Goal: Task Accomplishment & Management: Manage account settings

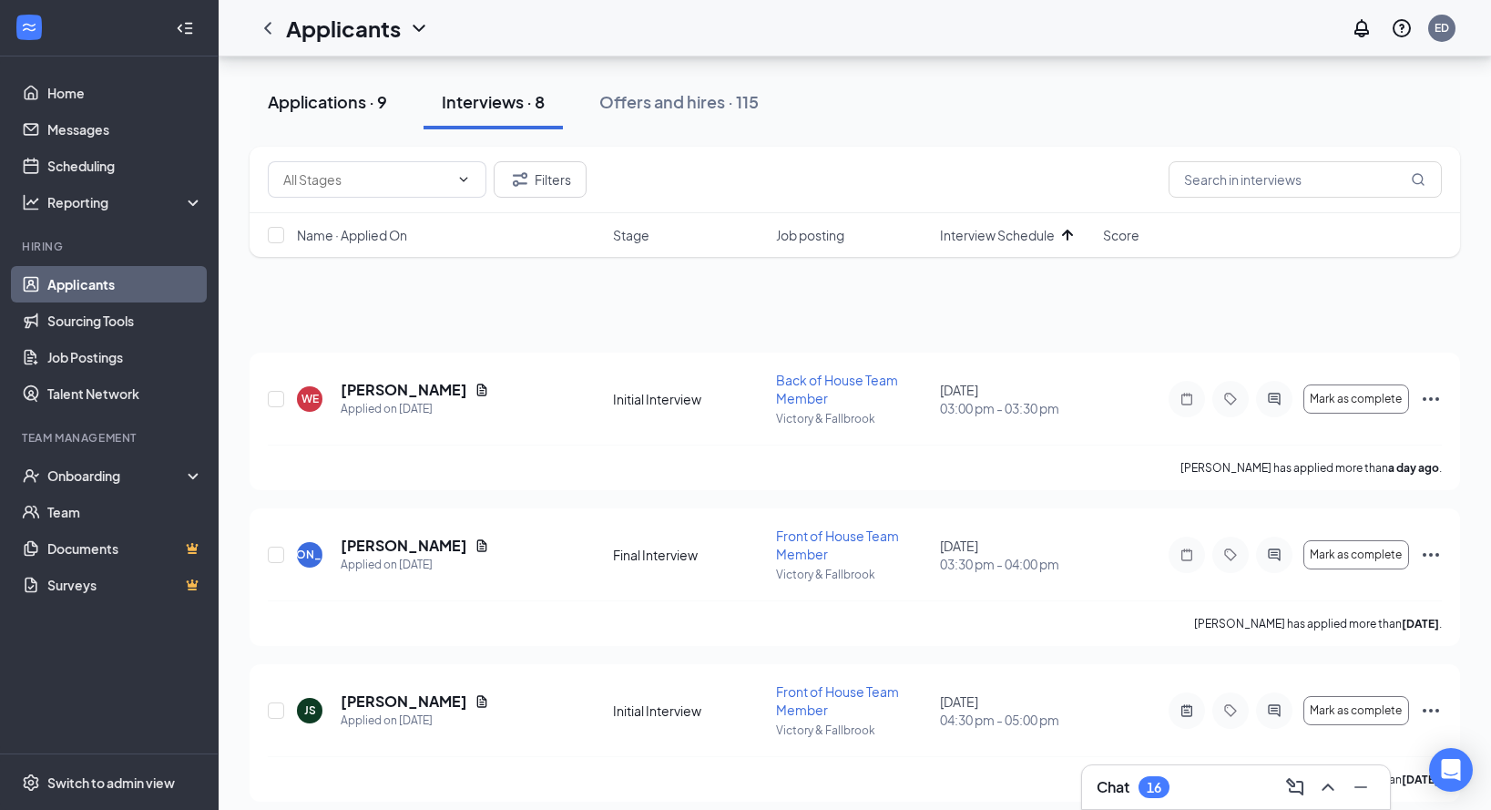
scroll to position [92, 0]
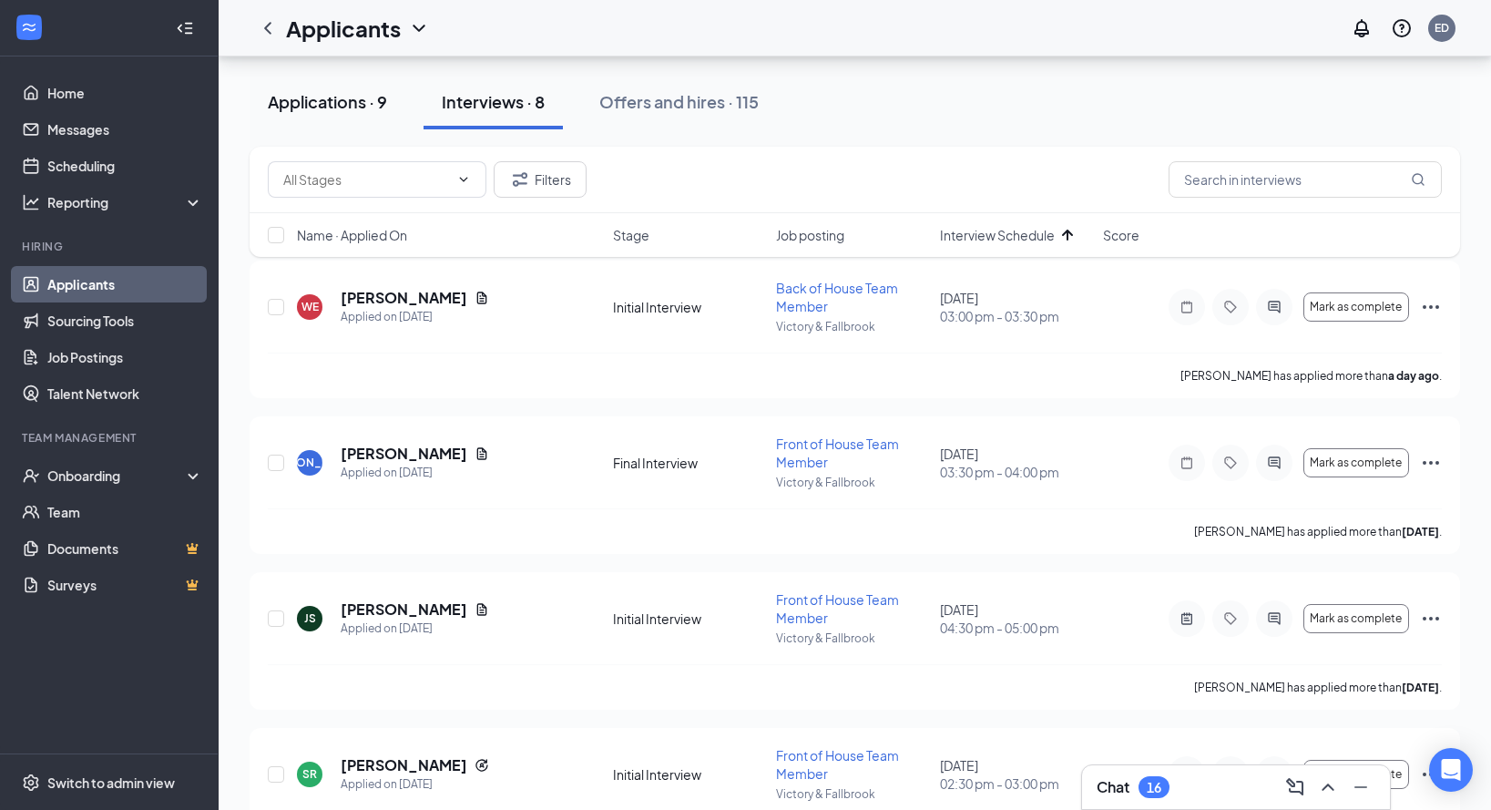
click at [357, 105] on div "Applications · 9" at bounding box center [327, 101] width 119 height 23
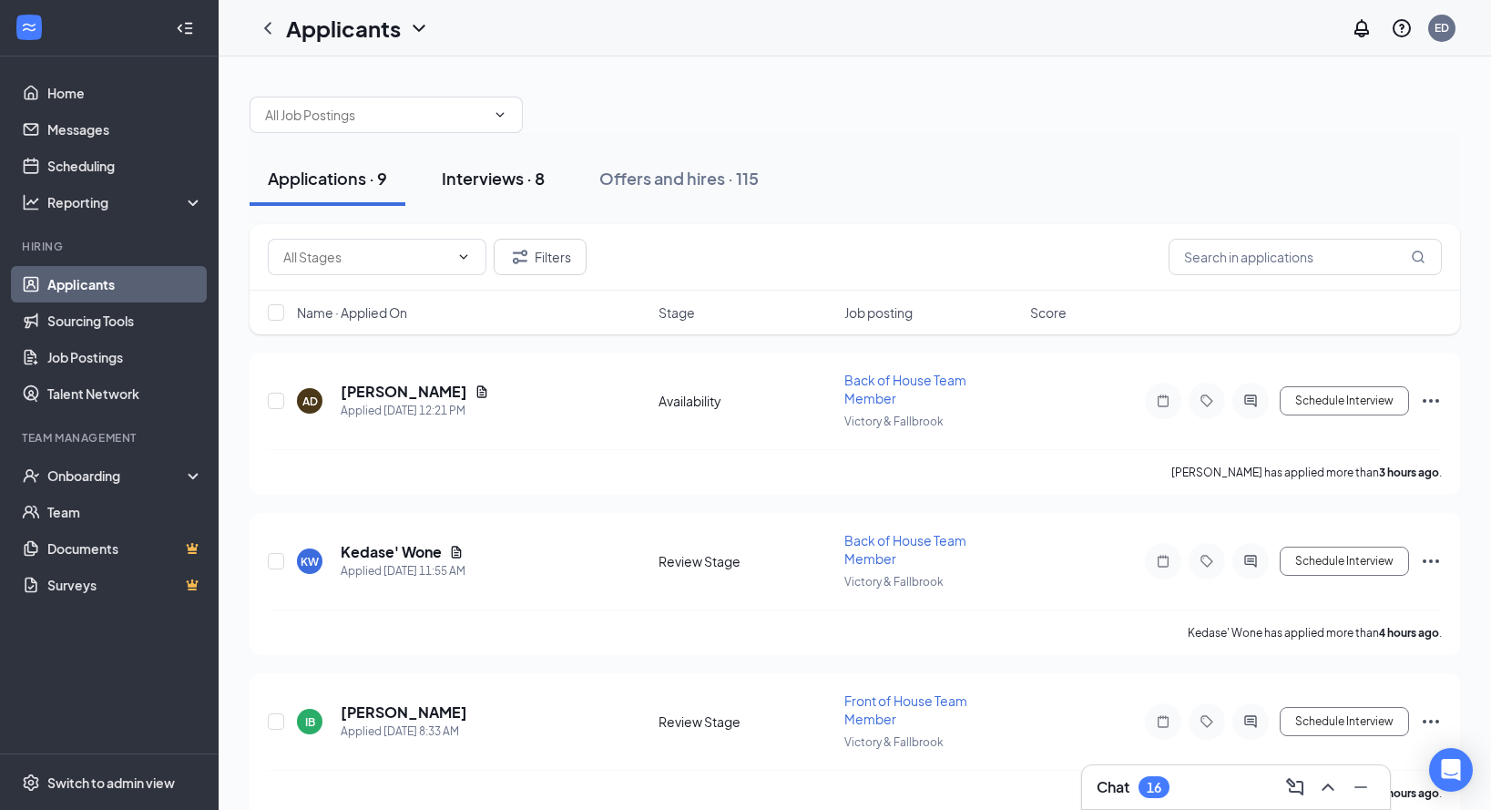
click at [525, 189] on button "Interviews · 8" at bounding box center [492, 178] width 139 height 55
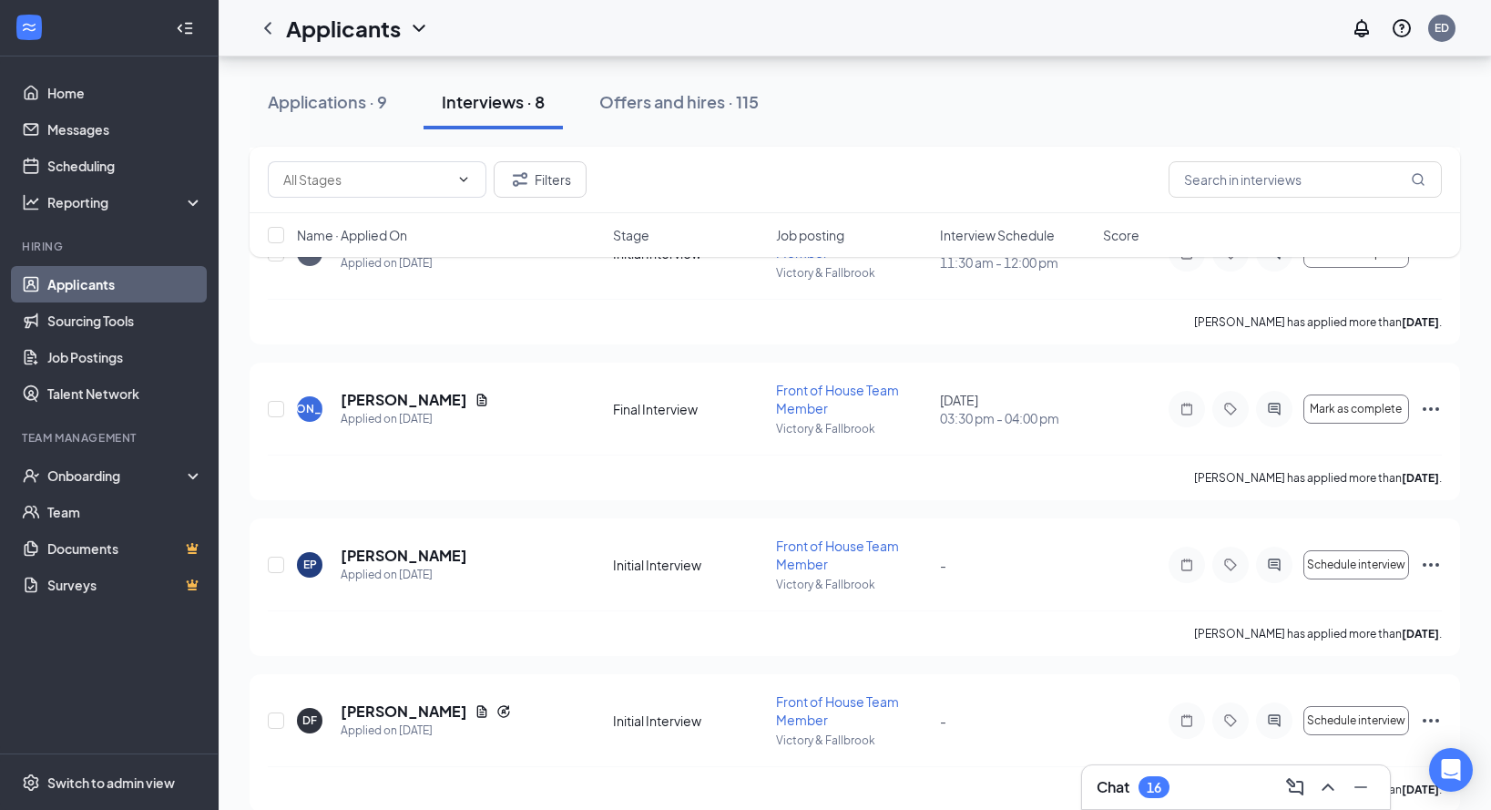
scroll to position [615, 0]
click at [395, 402] on h5 "[PERSON_NAME]" at bounding box center [404, 398] width 127 height 20
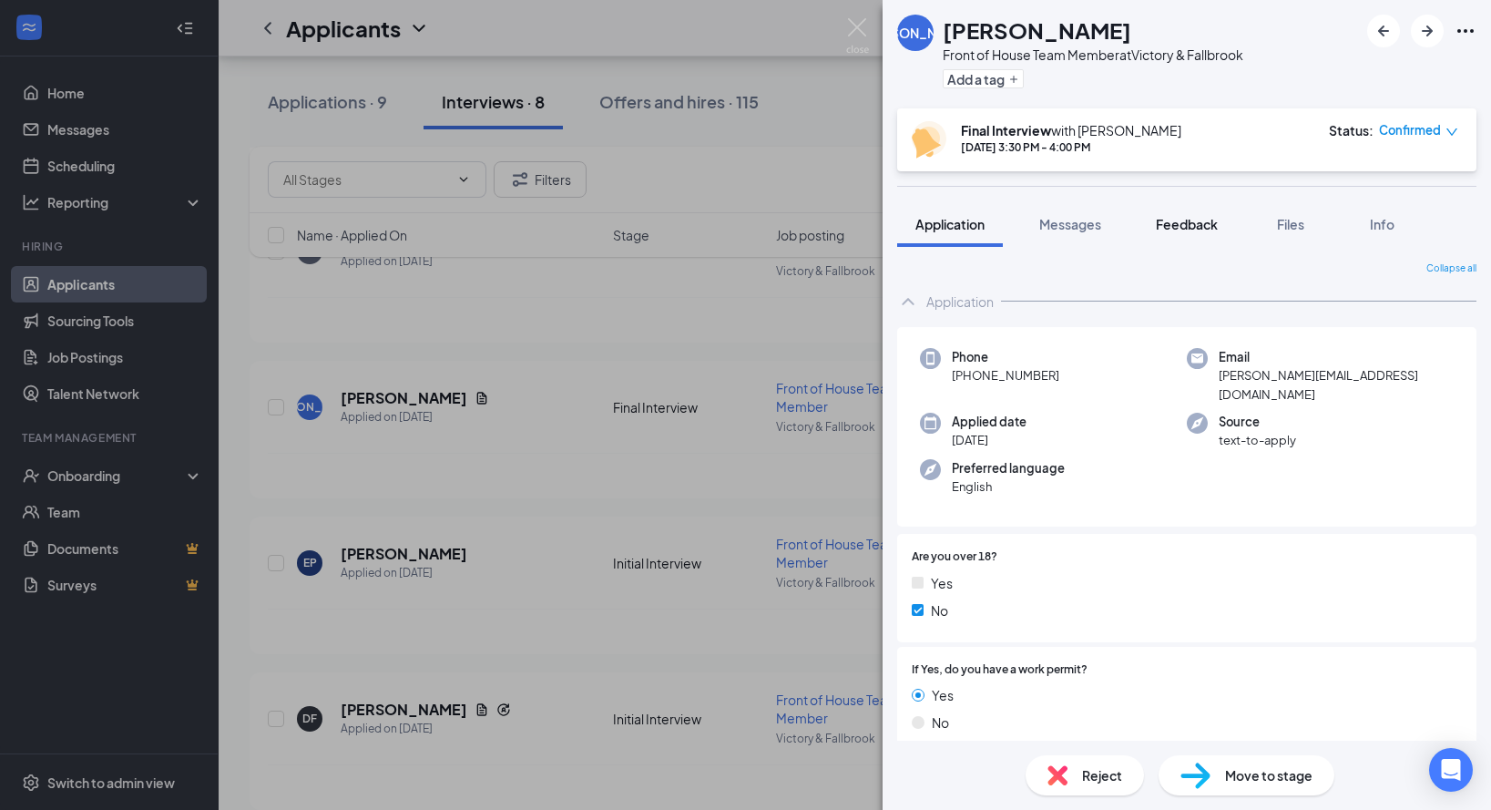
click at [1165, 225] on span "Feedback" at bounding box center [1187, 224] width 62 height 16
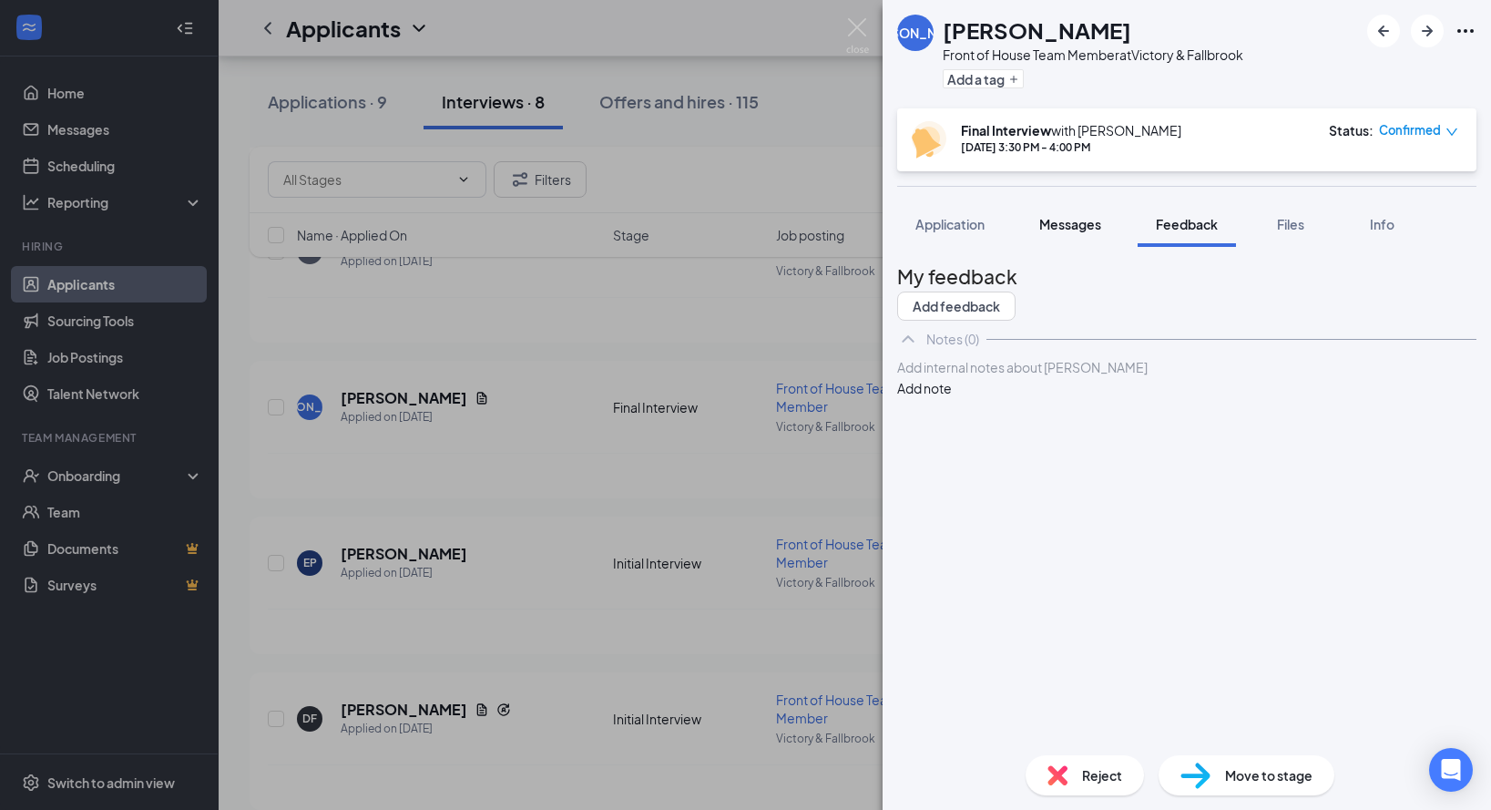
click at [1070, 233] on button "Messages" at bounding box center [1070, 224] width 98 height 46
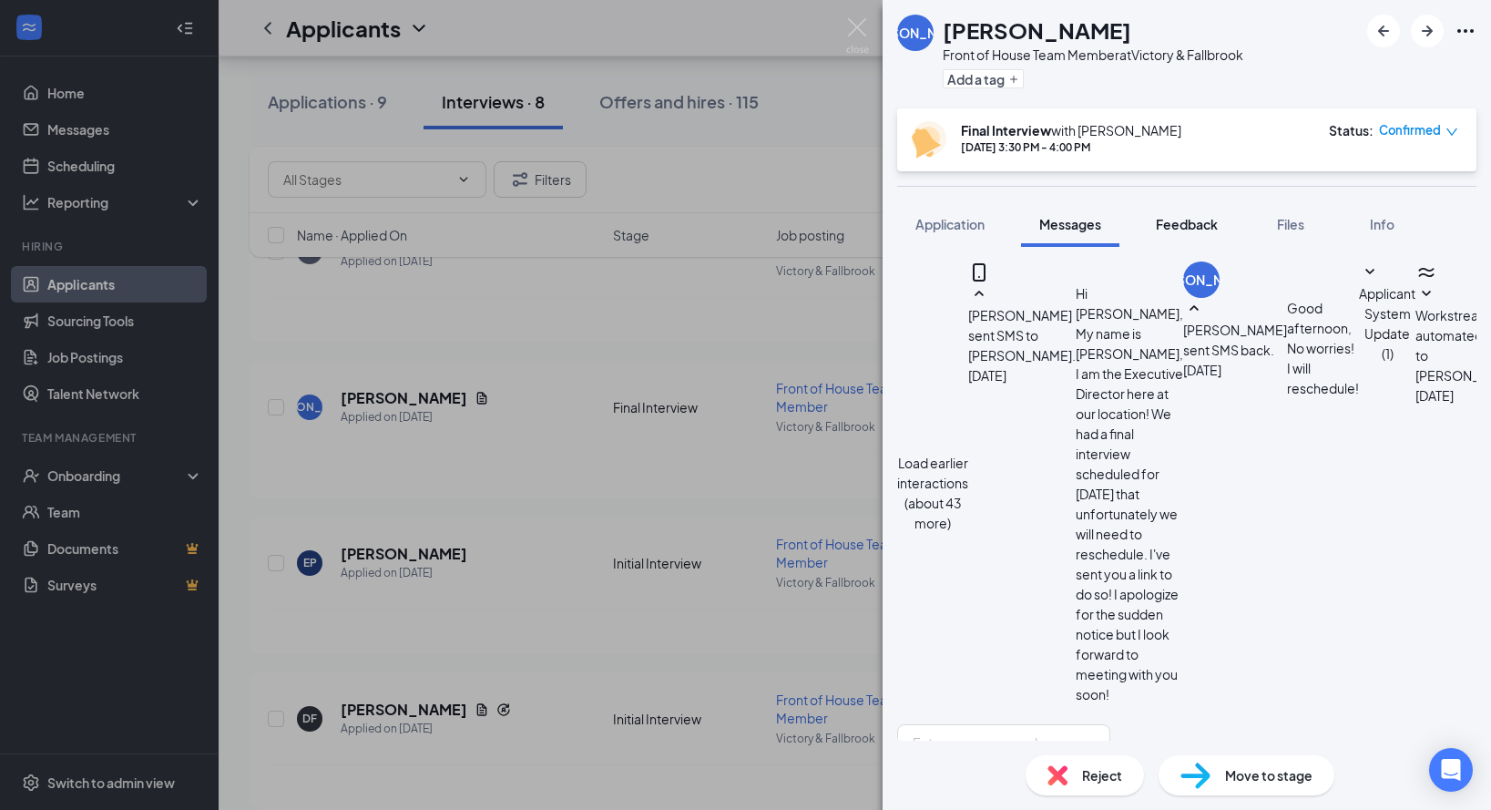
scroll to position [746, 0]
click at [1178, 239] on button "Feedback" at bounding box center [1186, 224] width 98 height 46
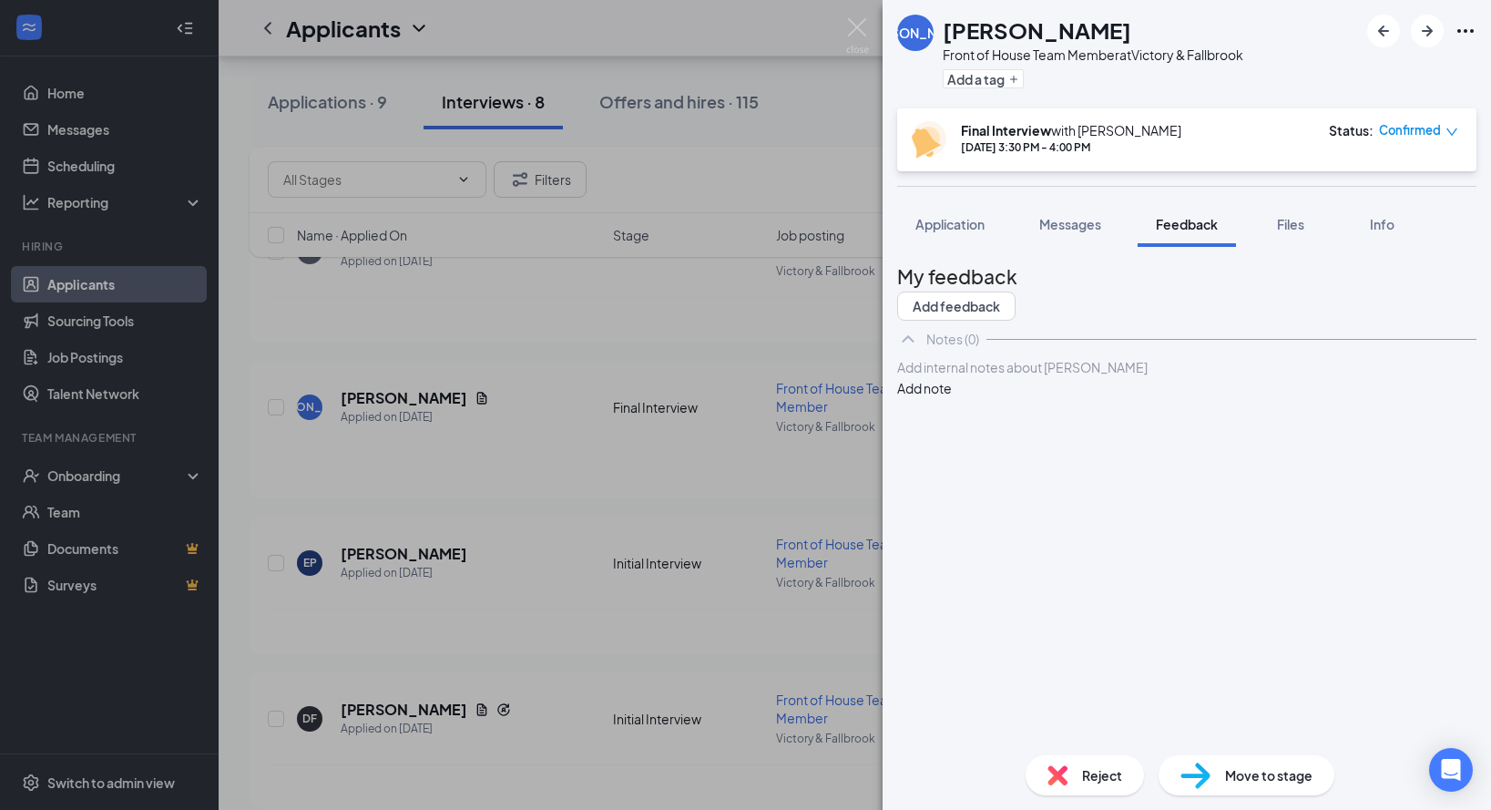
click at [1093, 377] on div at bounding box center [1186, 367] width 577 height 19
click at [1417, 132] on span "Confirmed" at bounding box center [1410, 130] width 62 height 18
click at [1445, 133] on icon "down" at bounding box center [1451, 132] width 13 height 13
click at [1287, 222] on span "Files" at bounding box center [1290, 224] width 27 height 16
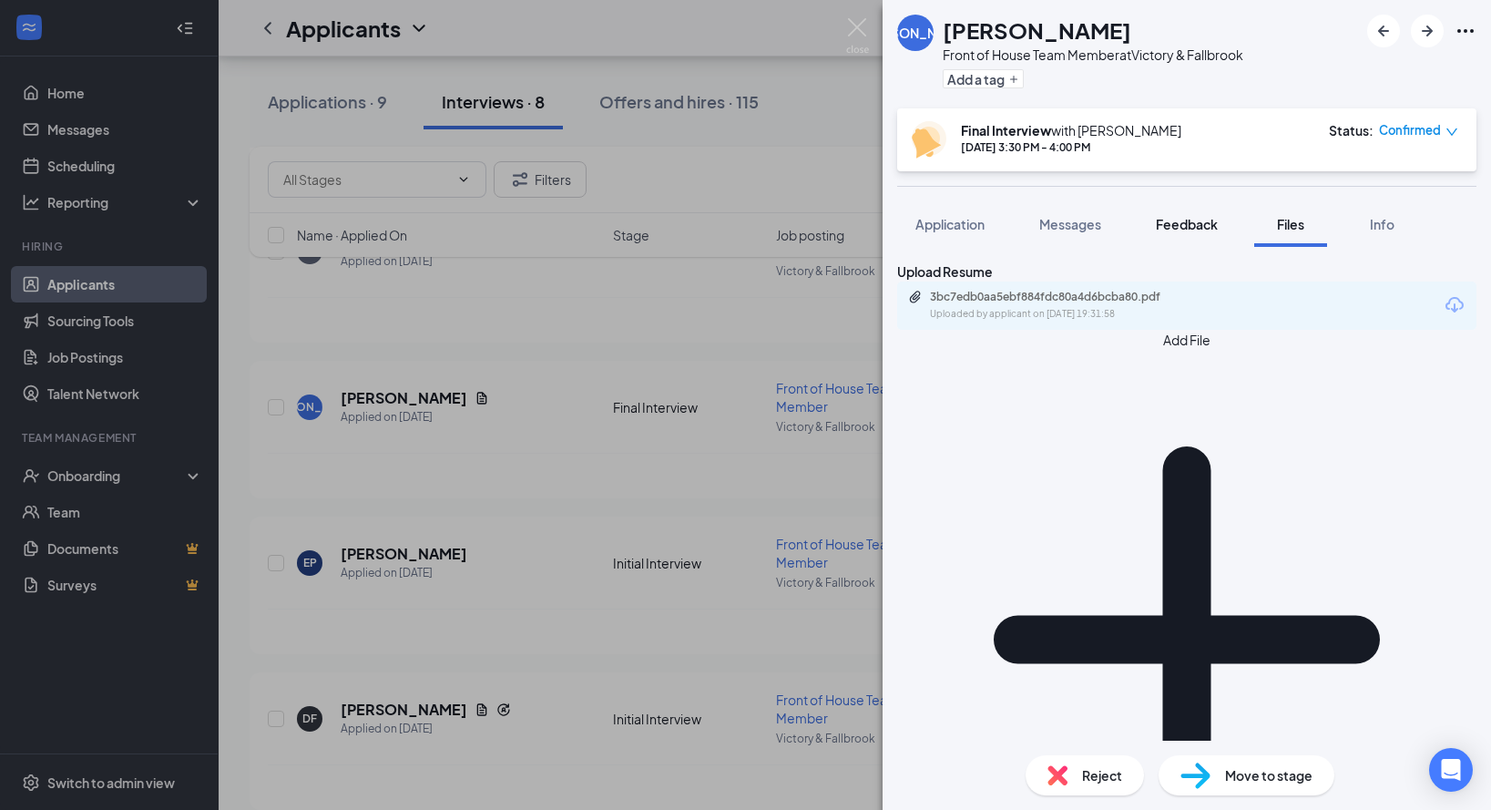
click at [1218, 236] on button "Feedback" at bounding box center [1186, 224] width 98 height 46
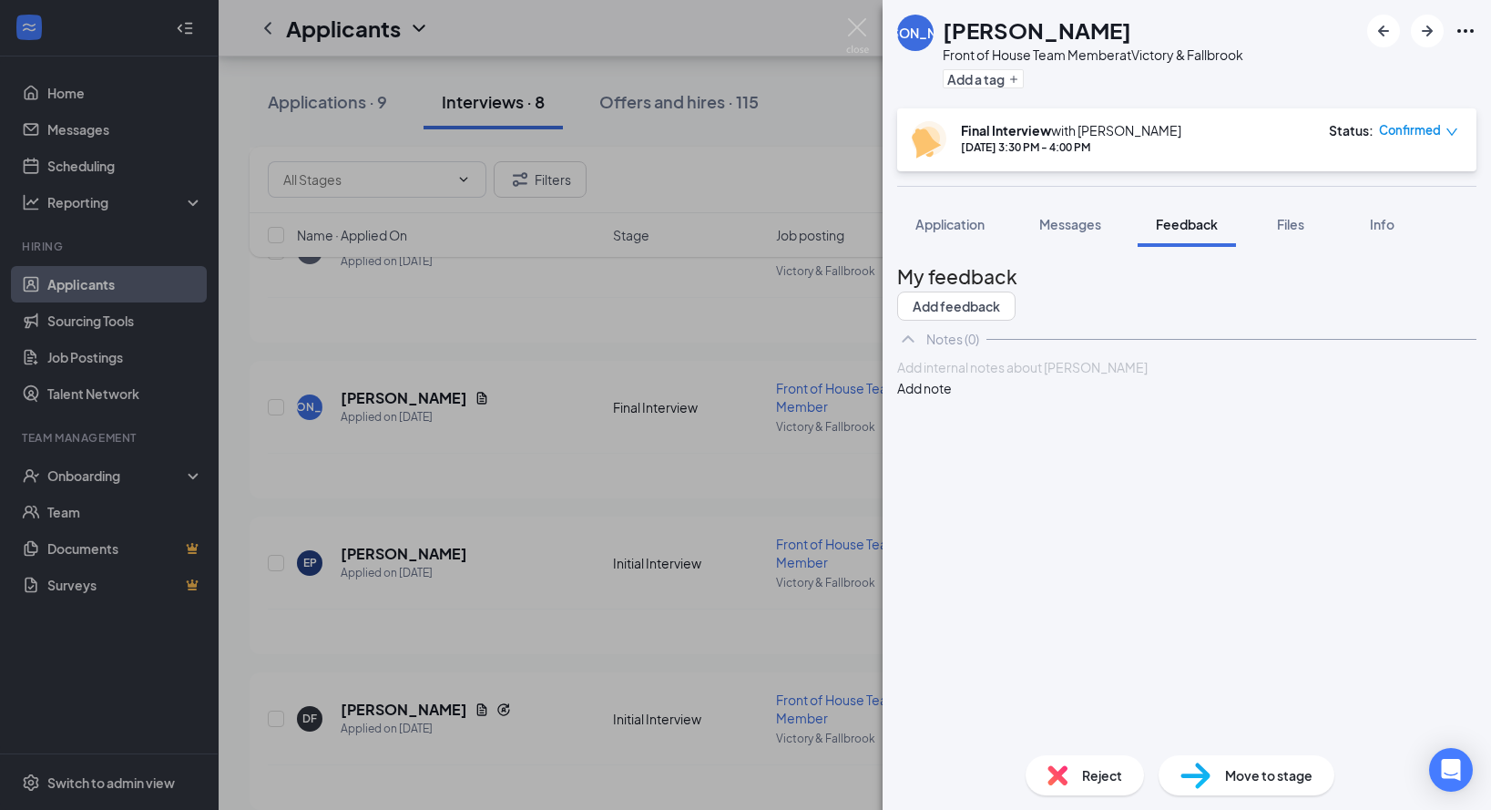
click at [1005, 377] on div at bounding box center [1186, 367] width 577 height 19
click at [1023, 229] on button "Messages" at bounding box center [1070, 224] width 98 height 46
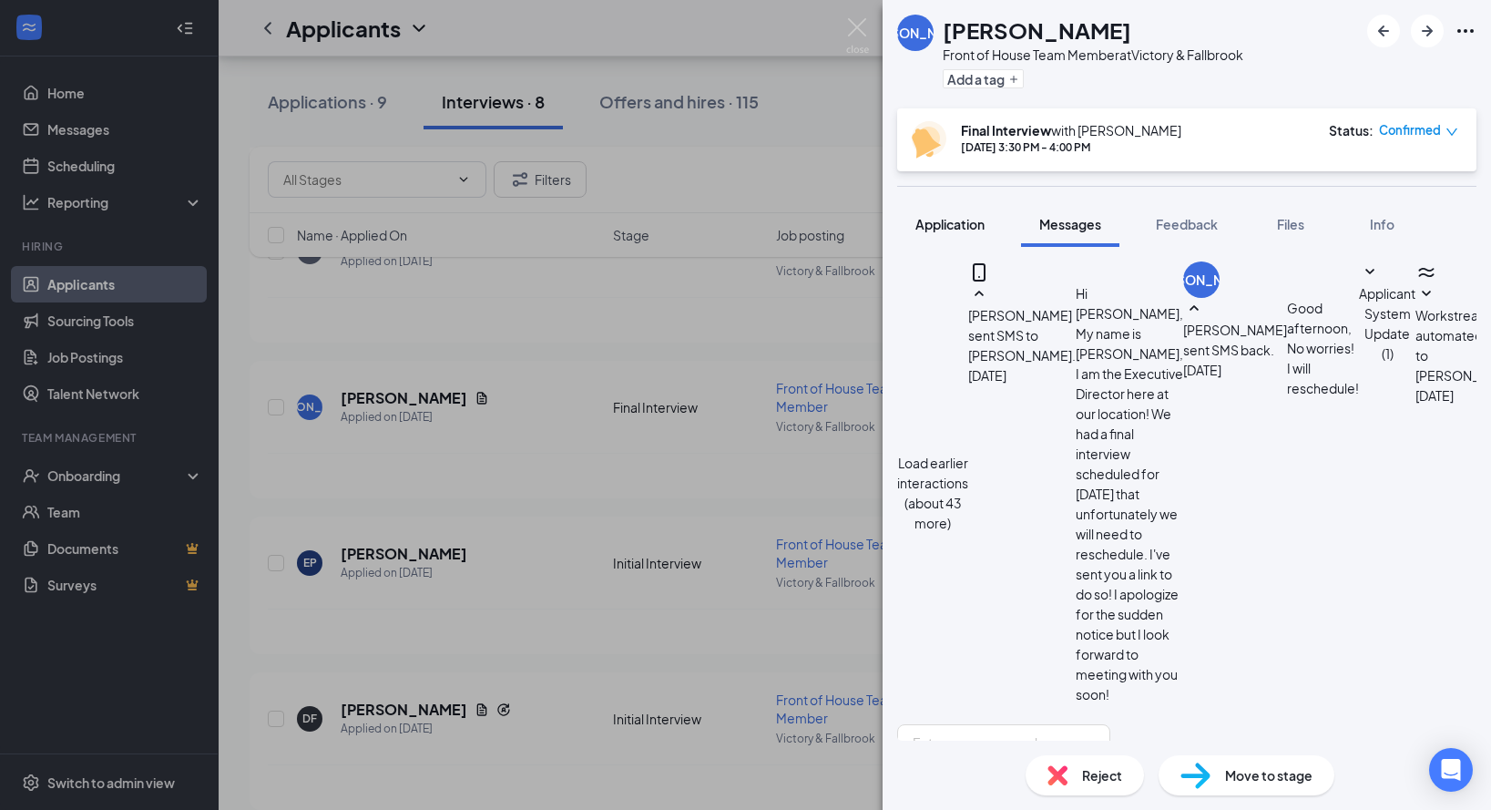
scroll to position [650, 0]
click at [973, 219] on span "Application" at bounding box center [949, 224] width 69 height 16
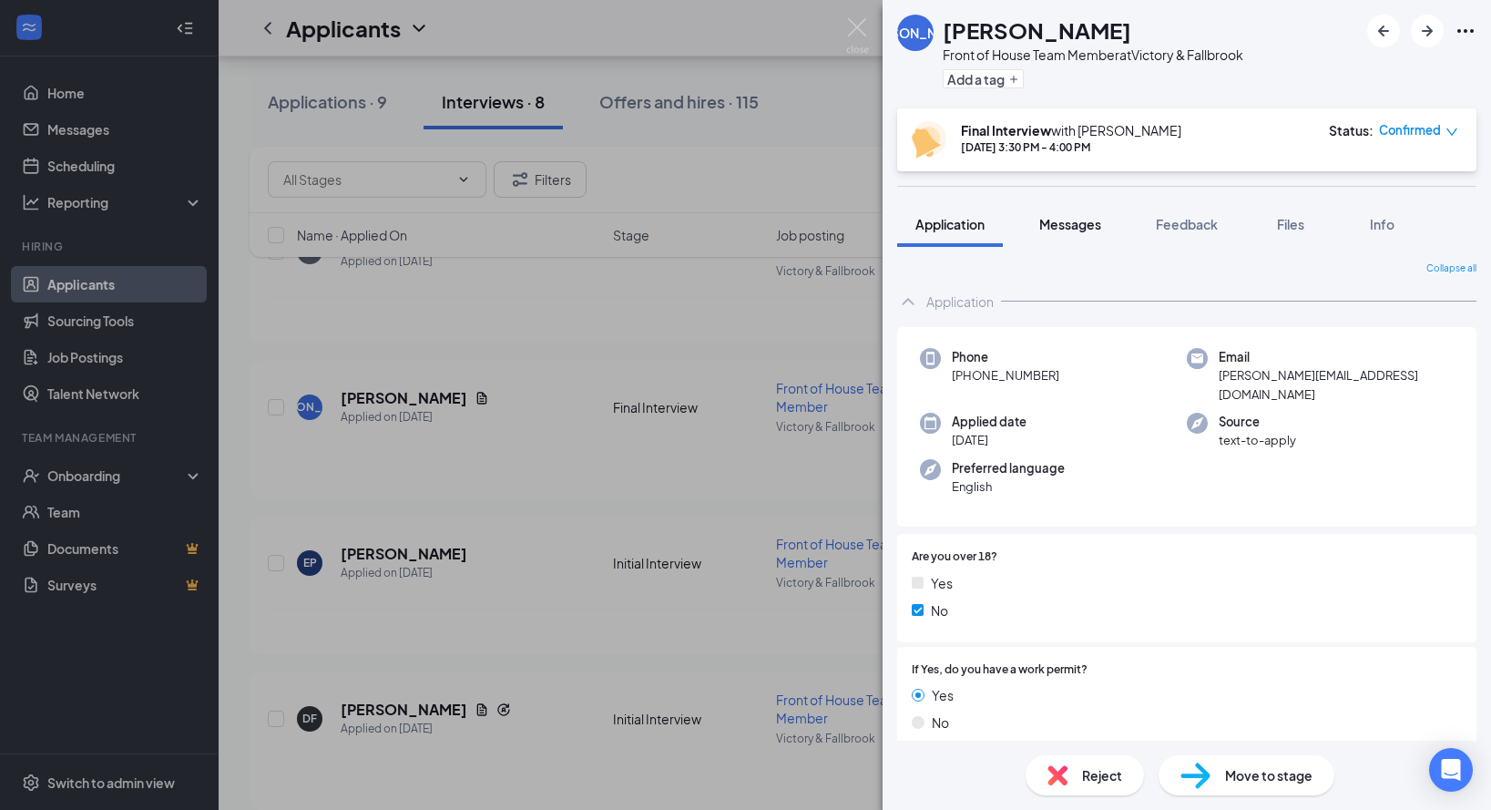
click at [1079, 227] on span "Messages" at bounding box center [1070, 224] width 62 height 16
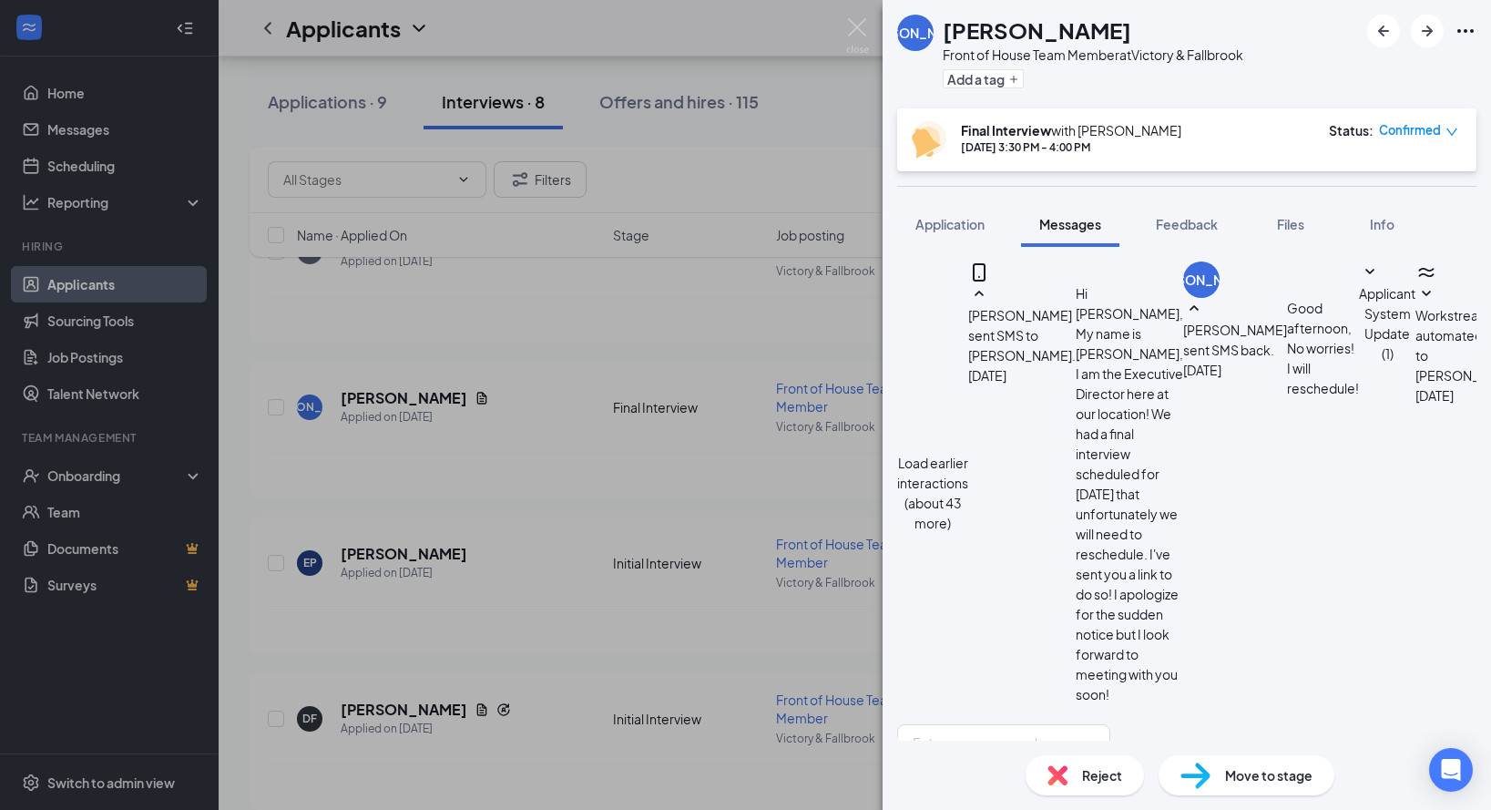
scroll to position [746, 0]
click at [1176, 233] on button "Feedback" at bounding box center [1186, 224] width 98 height 46
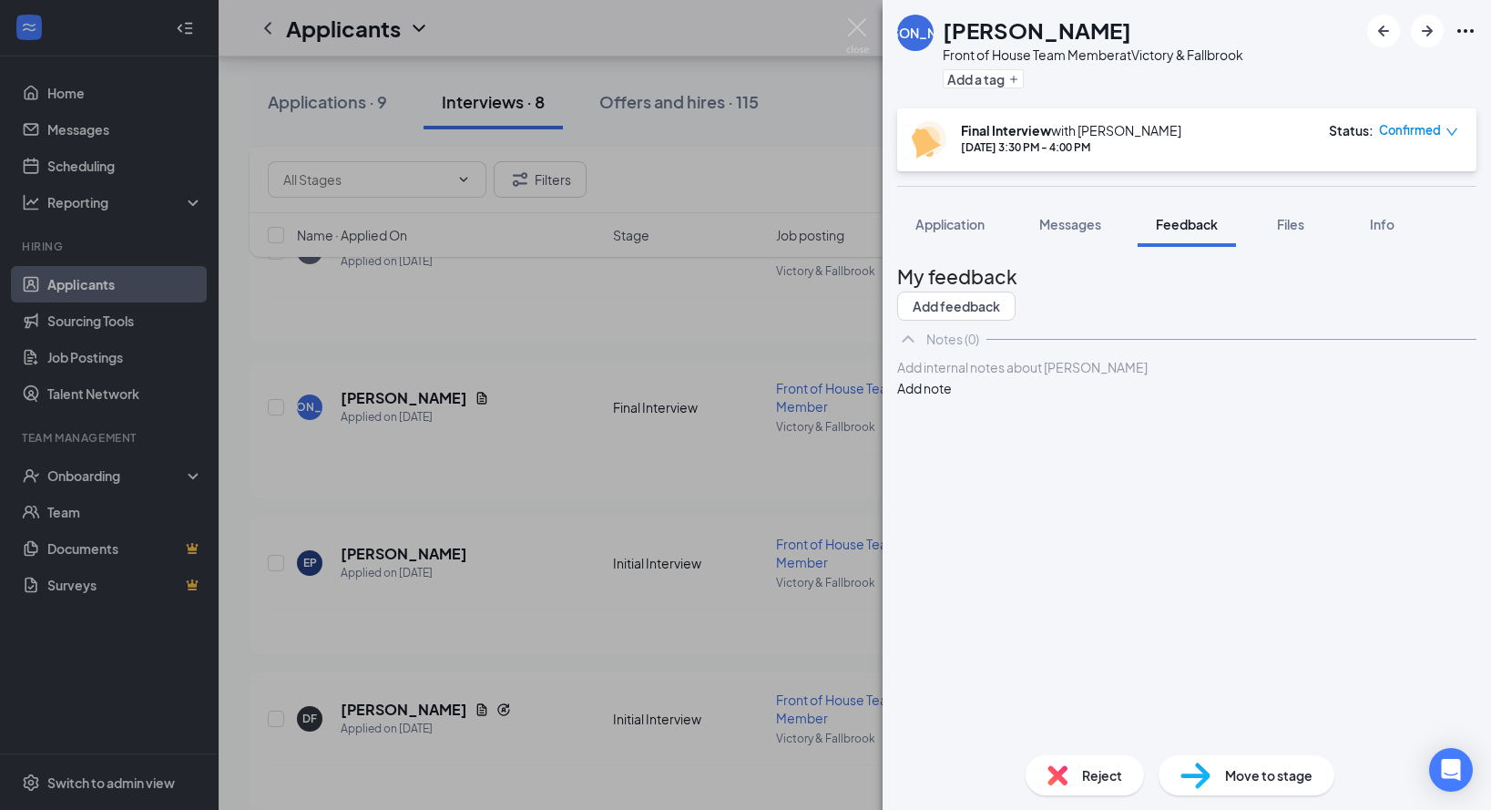
click at [1111, 377] on div at bounding box center [1186, 367] width 577 height 19
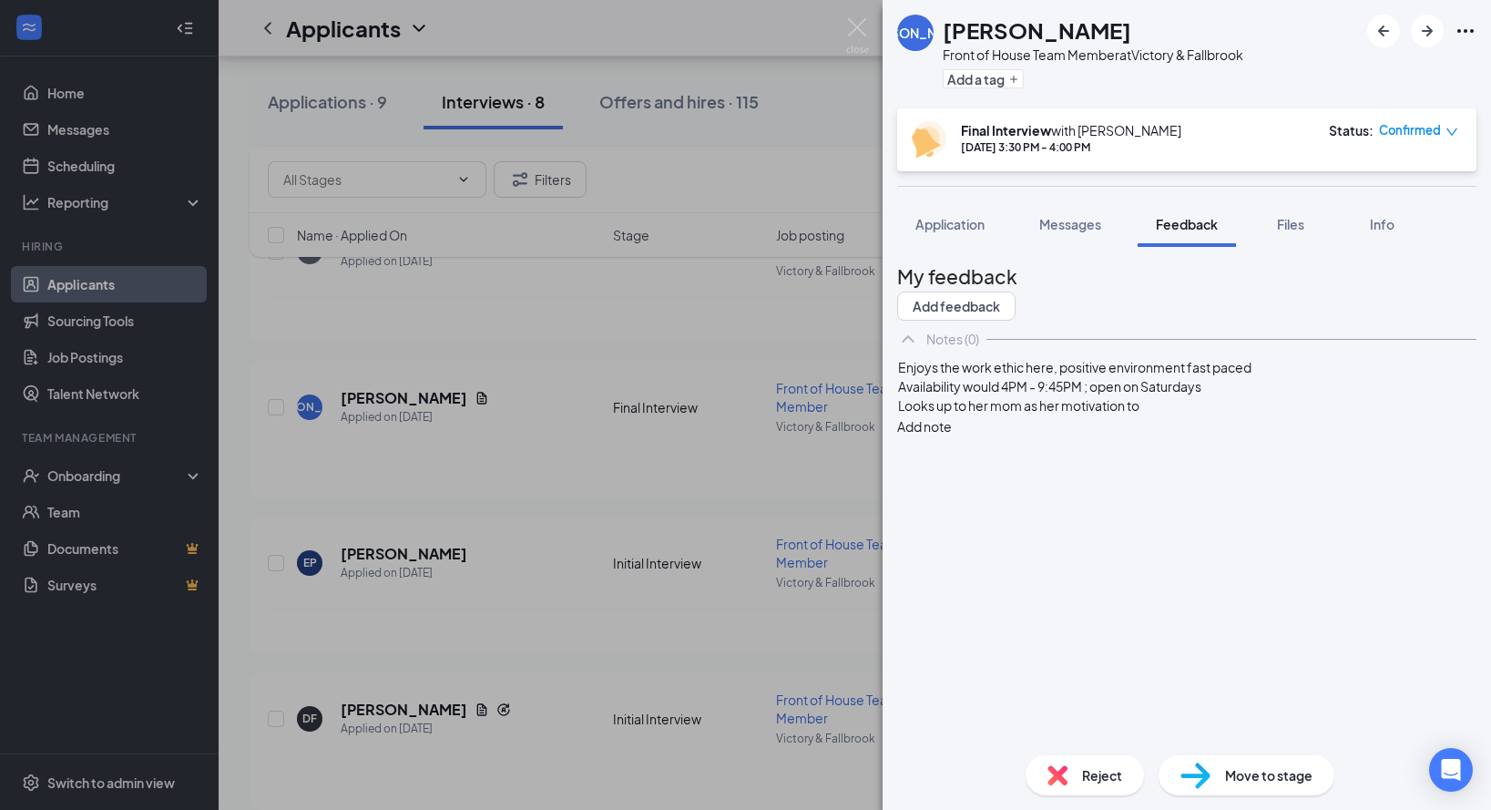
click at [952, 416] on button "Add note" at bounding box center [924, 426] width 55 height 20
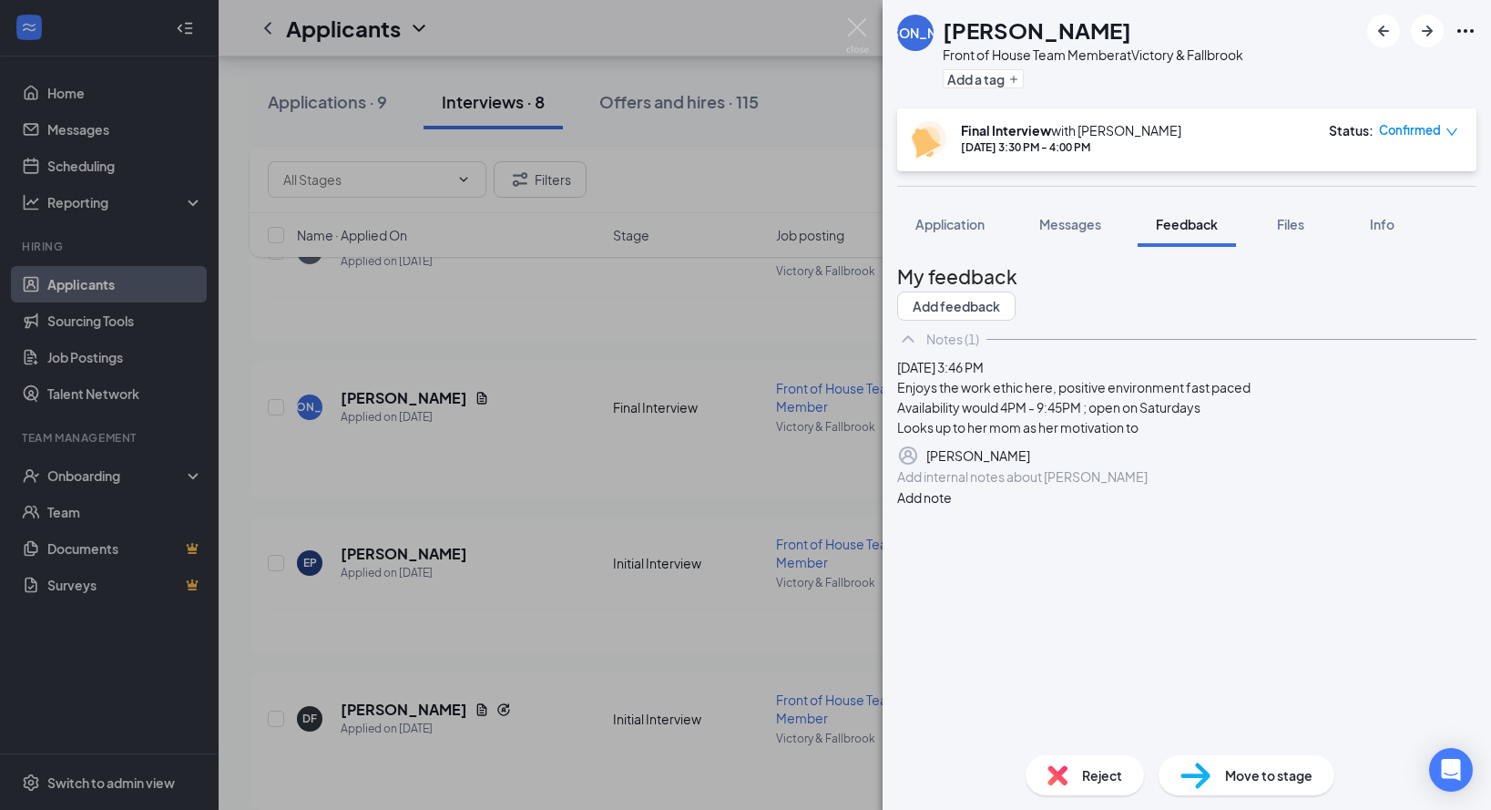
click at [1030, 455] on icon "Pen" at bounding box center [1030, 455] width 0 height 0
click at [1202, 445] on div "Looks up to her mom as her motivation to" at bounding box center [1186, 435] width 577 height 19
click at [1001, 475] on button "Save" at bounding box center [986, 460] width 30 height 29
click at [1090, 486] on div at bounding box center [1186, 476] width 577 height 19
click at [952, 526] on button "Add note" at bounding box center [924, 516] width 55 height 20
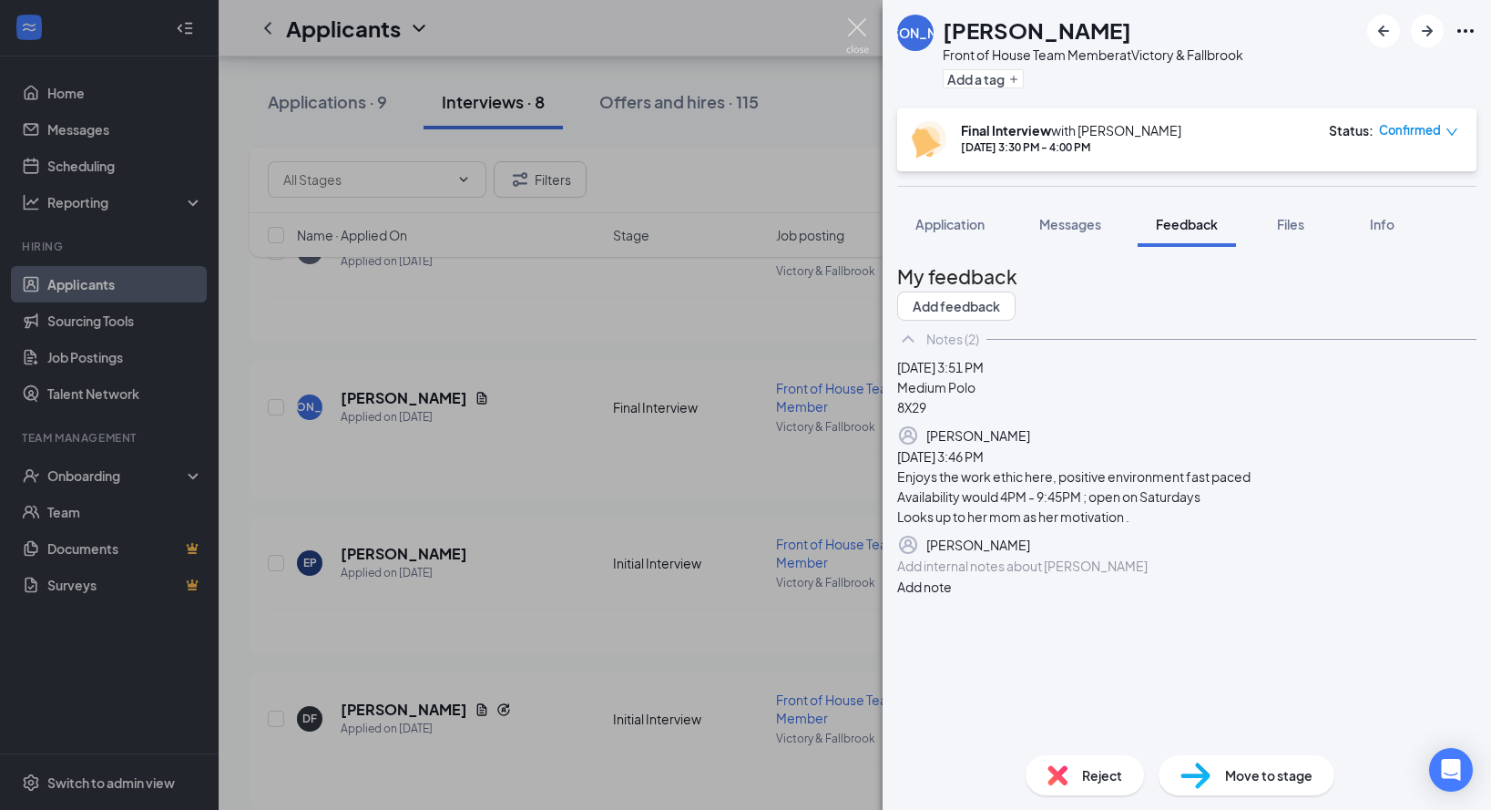
click at [860, 28] on img at bounding box center [857, 36] width 23 height 36
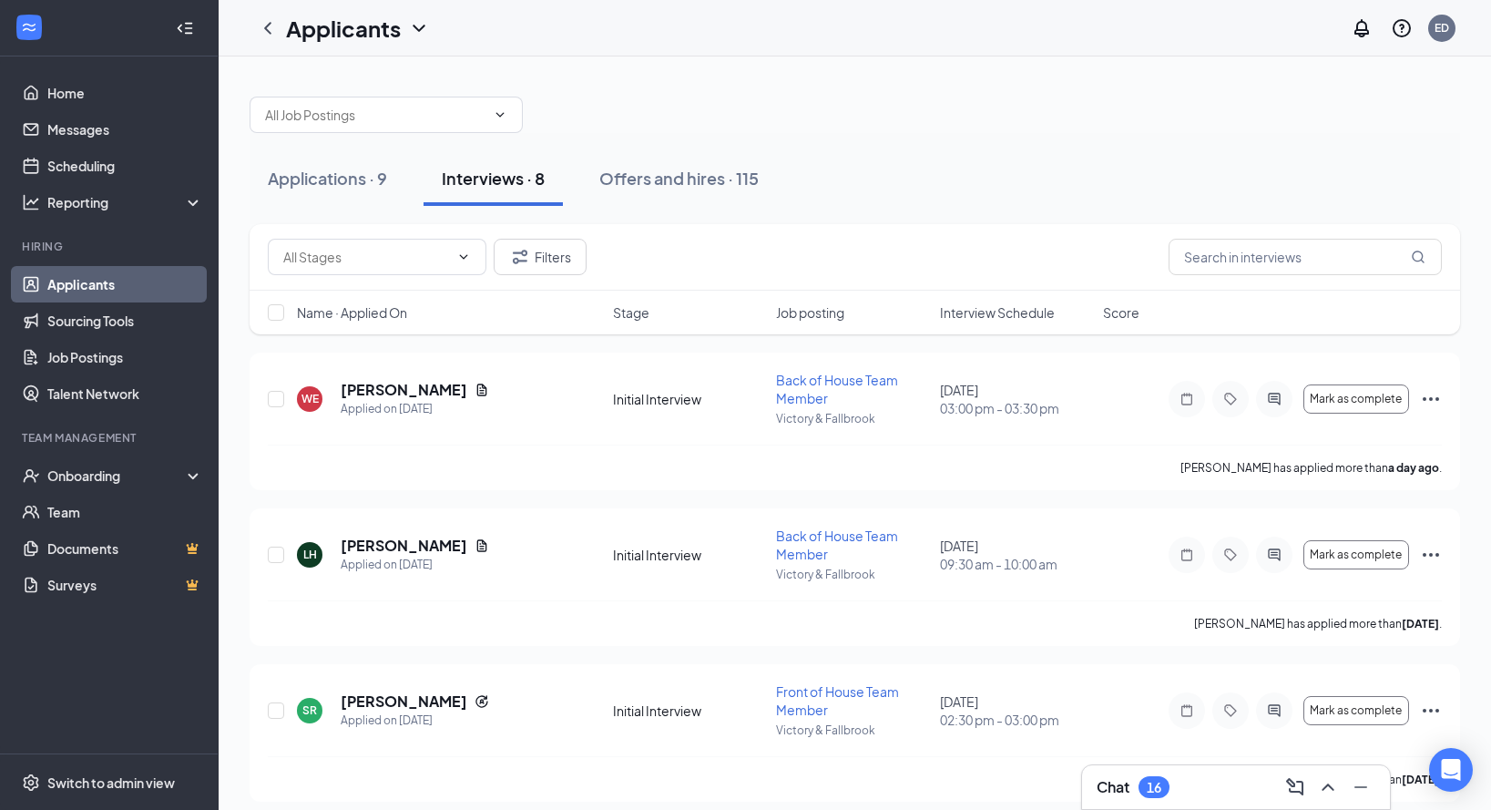
click at [1159, 780] on div "16" at bounding box center [1154, 787] width 15 height 15
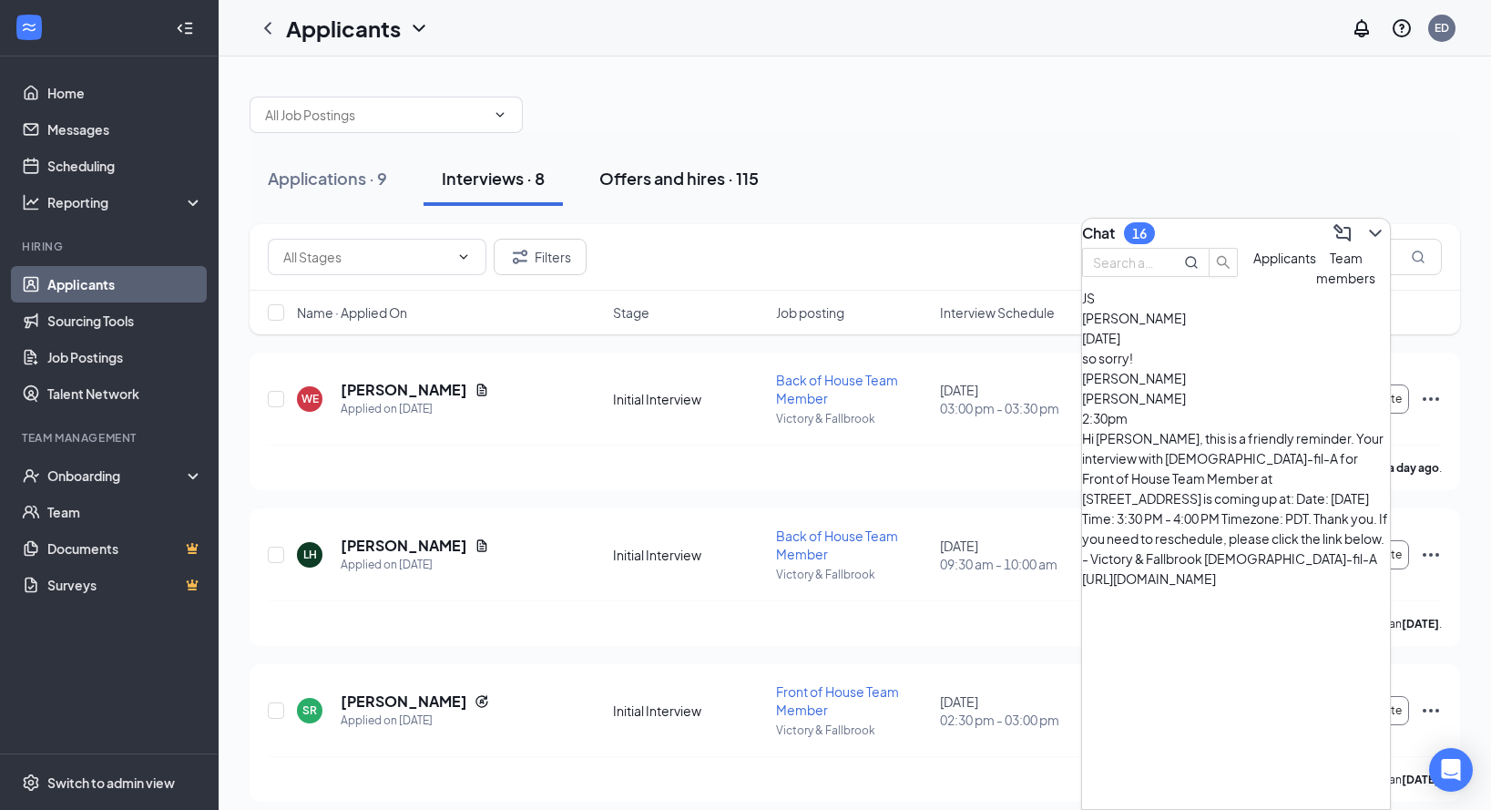
click at [647, 187] on div "Offers and hires · 115" at bounding box center [678, 178] width 159 height 23
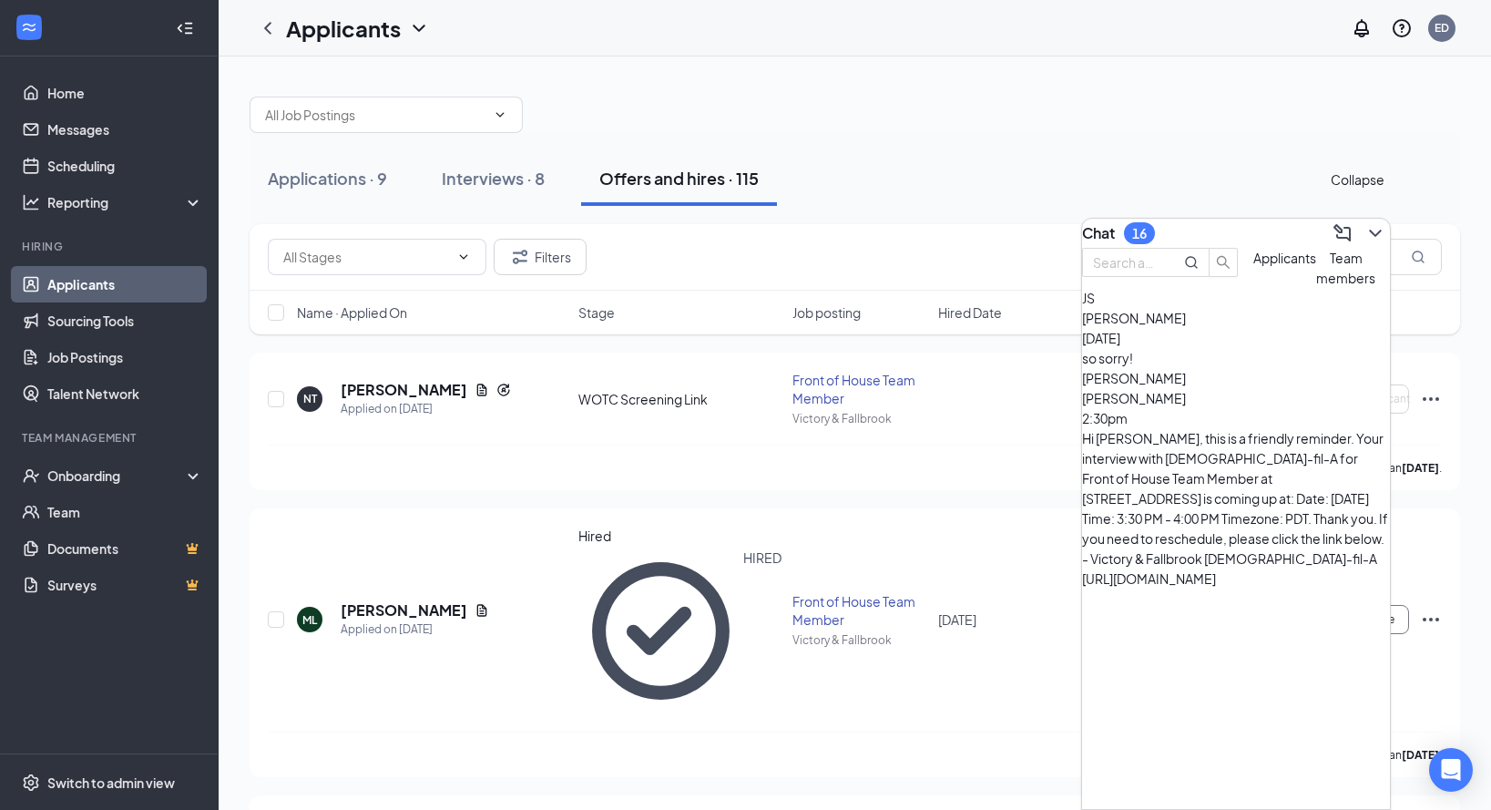
click at [1369, 229] on icon "ChevronDown" at bounding box center [1375, 232] width 12 height 7
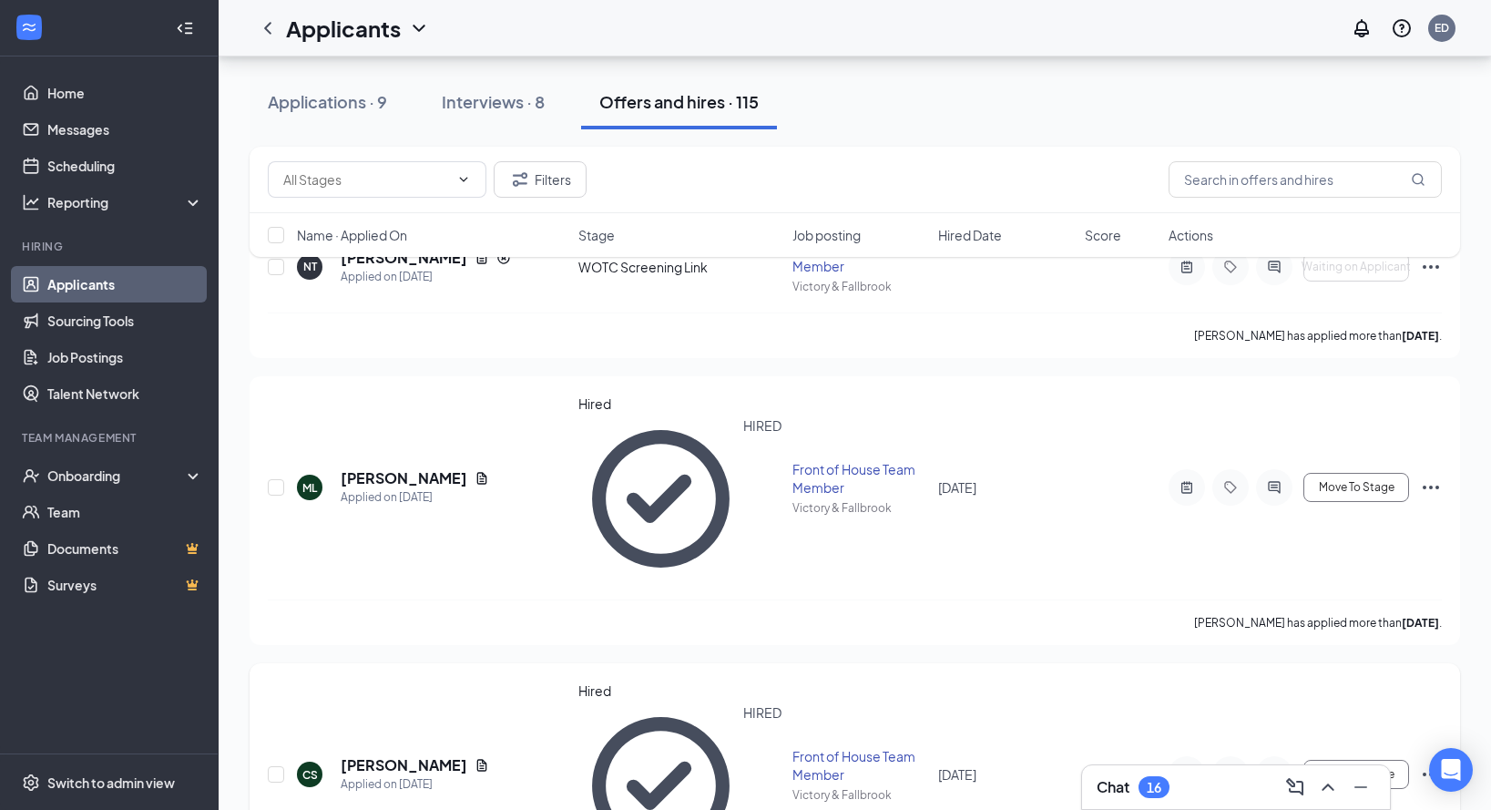
scroll to position [191, 0]
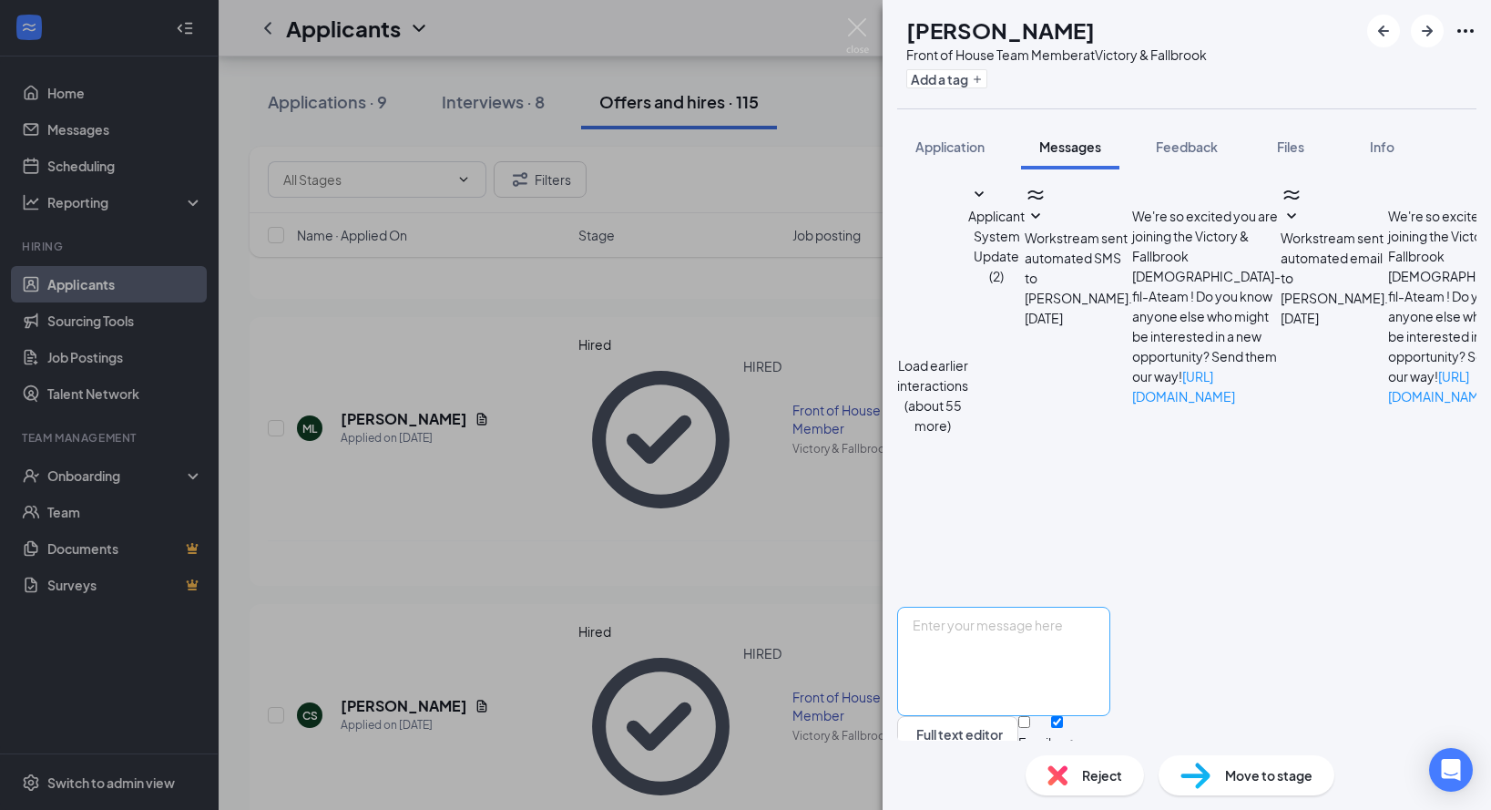
scroll to position [616, 0]
click at [857, 33] on img at bounding box center [857, 36] width 23 height 36
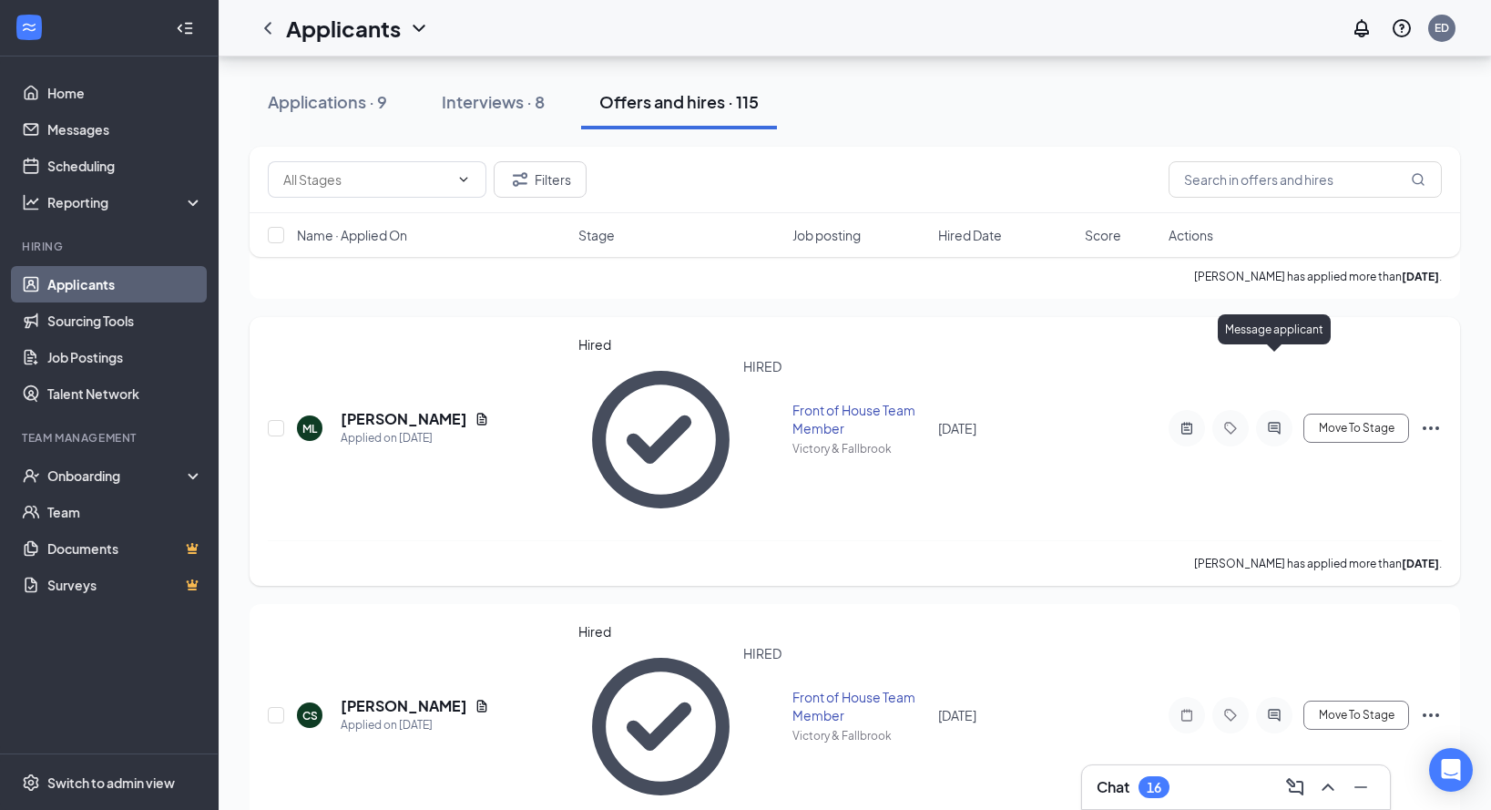
click at [1280, 423] on icon "ActiveChat" at bounding box center [1274, 429] width 12 height 12
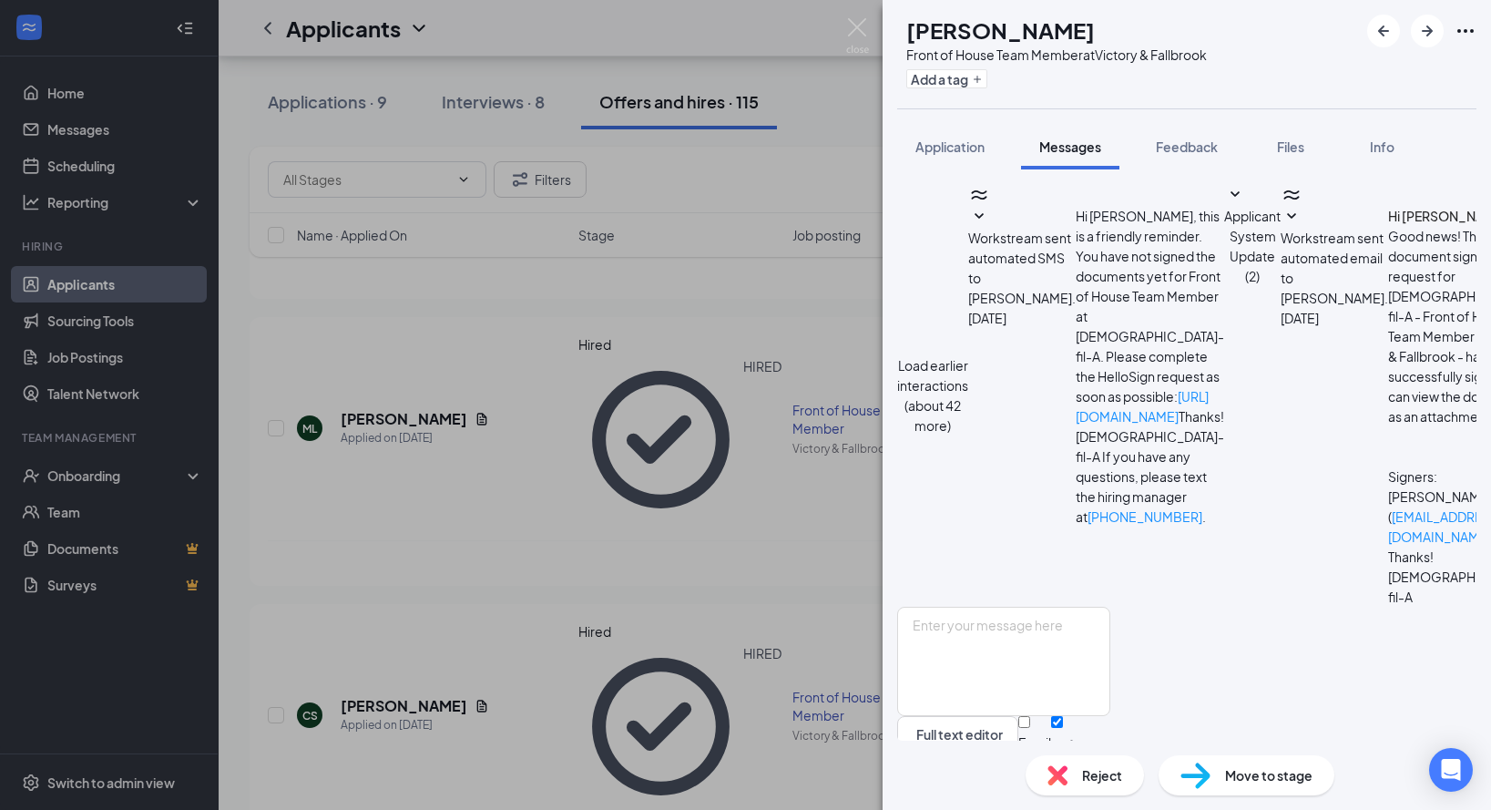
scroll to position [379, 0]
click at [918, 144] on span "Application" at bounding box center [949, 146] width 69 height 16
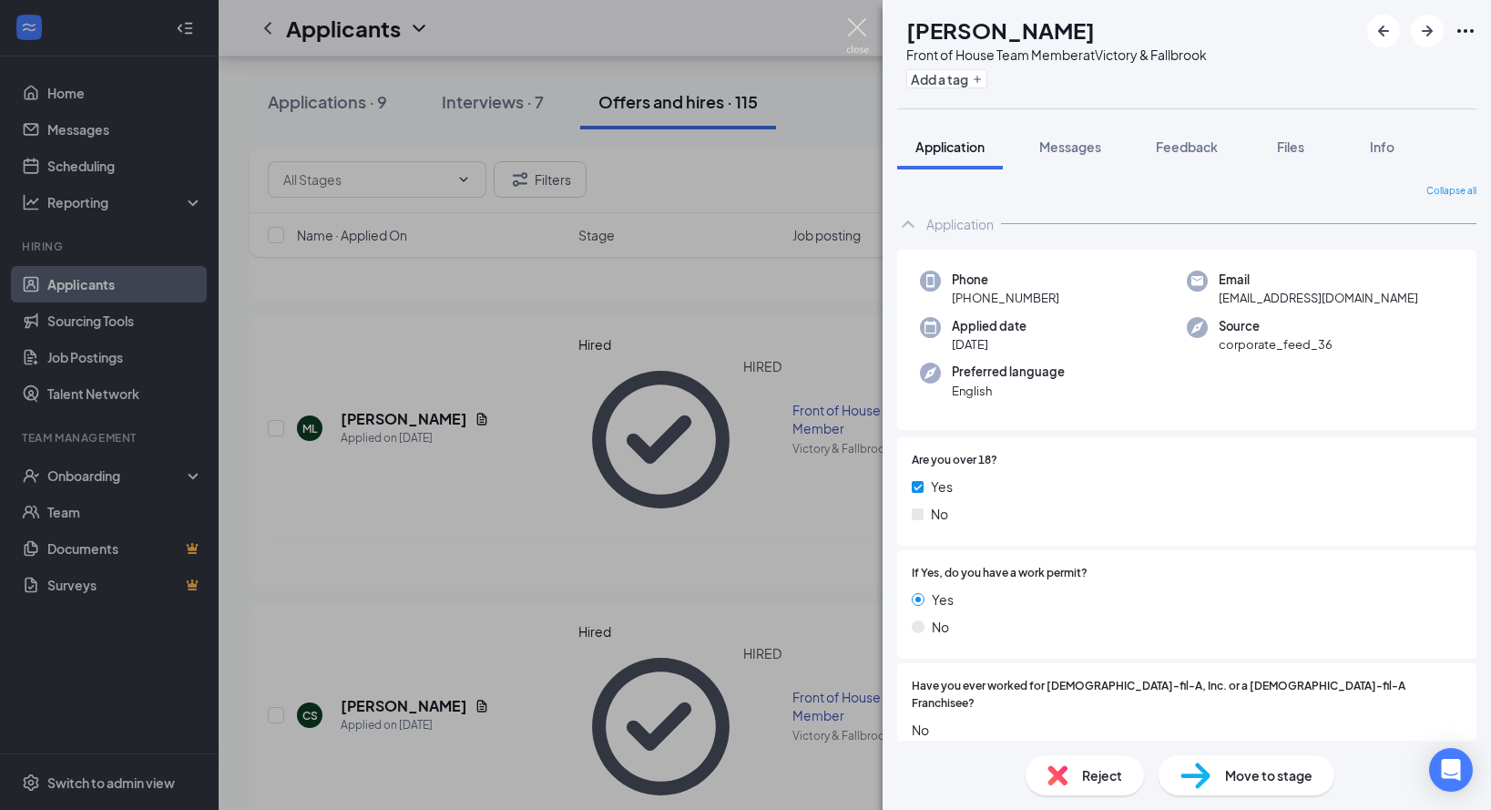
click at [850, 43] on img at bounding box center [857, 36] width 23 height 36
